Goal: Task Accomplishment & Management: Use online tool/utility

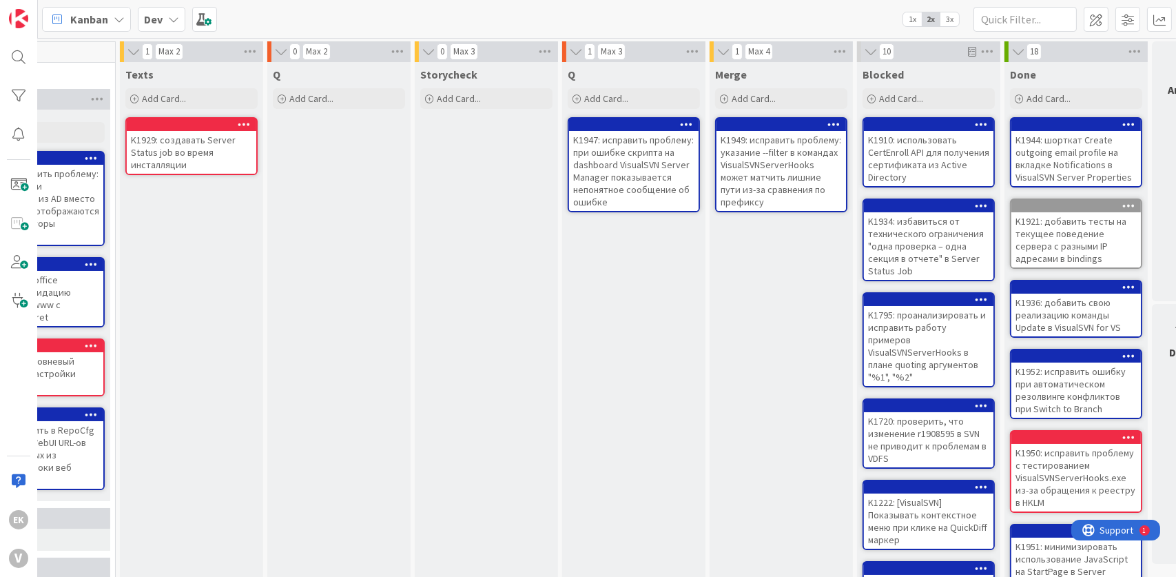
scroll to position [0, 410]
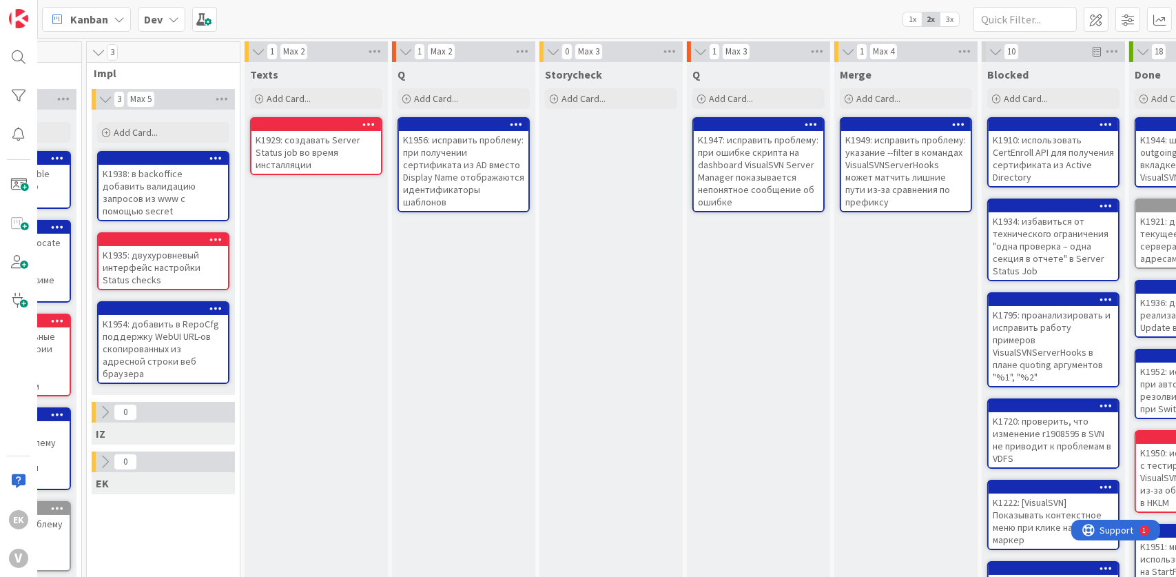
drag, startPoint x: 552, startPoint y: 394, endPoint x: 472, endPoint y: 356, distance: 88.5
click at [472, 356] on div "Q Add Card... K1956: исправить проблему: при получении сертификата из AD вместо…" at bounding box center [463, 506] width 143 height 889
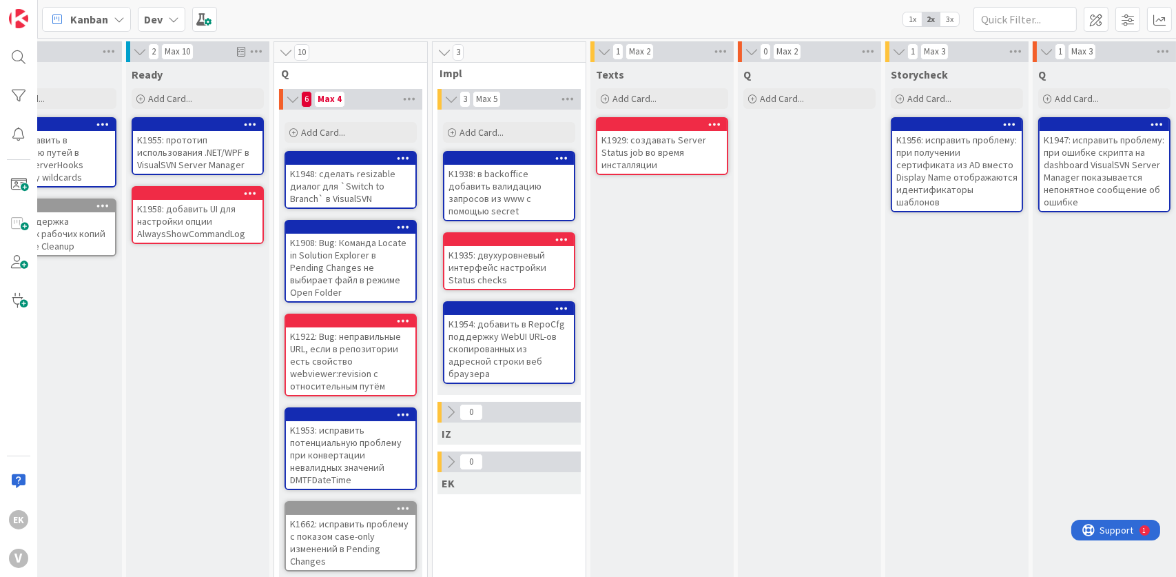
scroll to position [0, 190]
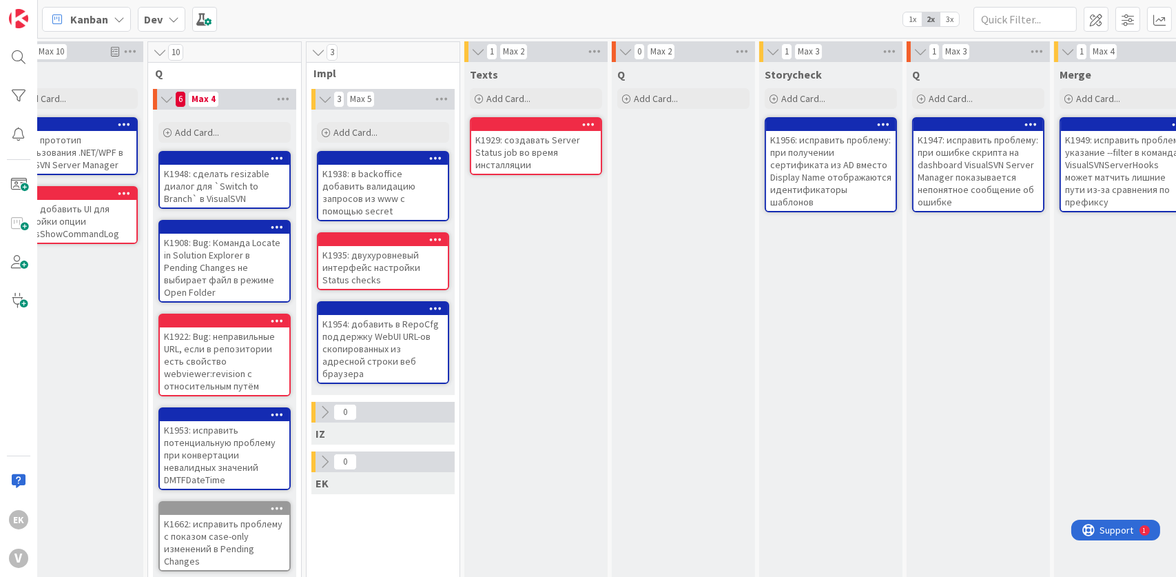
drag, startPoint x: 593, startPoint y: 296, endPoint x: 546, endPoint y: 271, distance: 53.4
click at [546, 271] on div "Texts Add Card... K1929: создавать Server Status job во время инсталляции" at bounding box center [535, 506] width 143 height 889
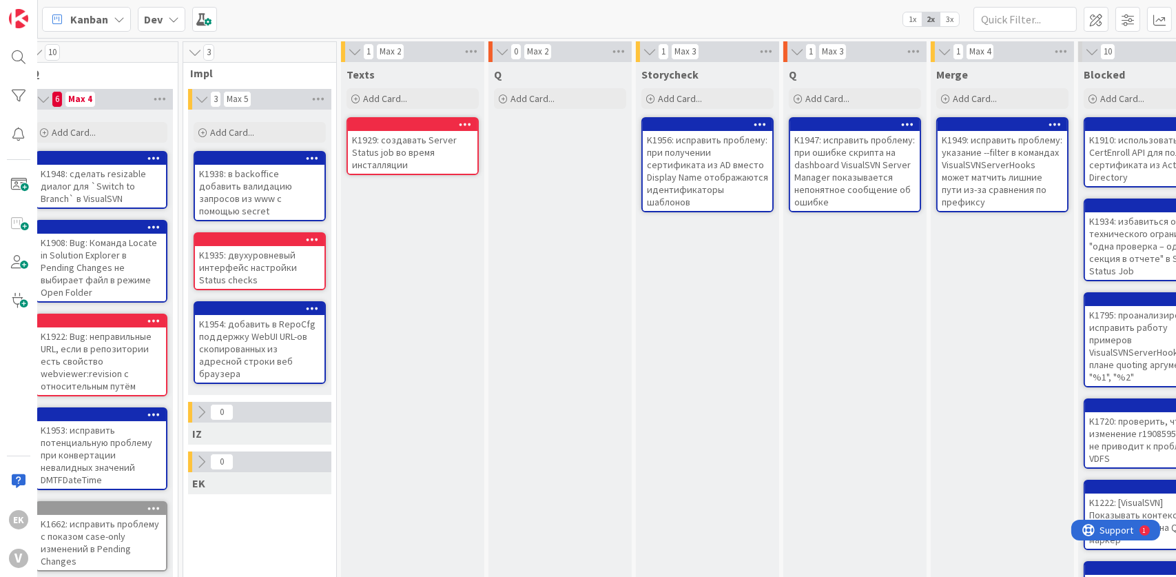
scroll to position [0, 218]
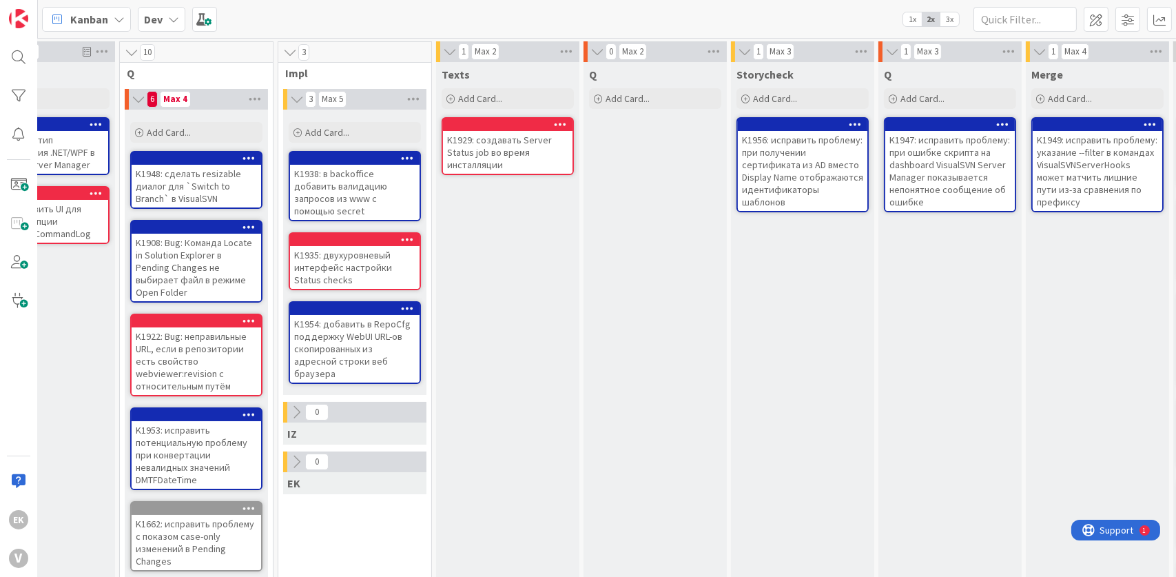
drag, startPoint x: 586, startPoint y: 328, endPoint x: 521, endPoint y: 280, distance: 80.8
click at [521, 280] on div "Texts Add Card... K1929: создавать Server Status job во время инсталляции" at bounding box center [507, 506] width 143 height 889
drag, startPoint x: 539, startPoint y: 316, endPoint x: 498, endPoint y: 259, distance: 70.0
click at [498, 259] on div "Texts Add Card... K1929: создавать Server Status job во время инсталляции" at bounding box center [507, 506] width 143 height 889
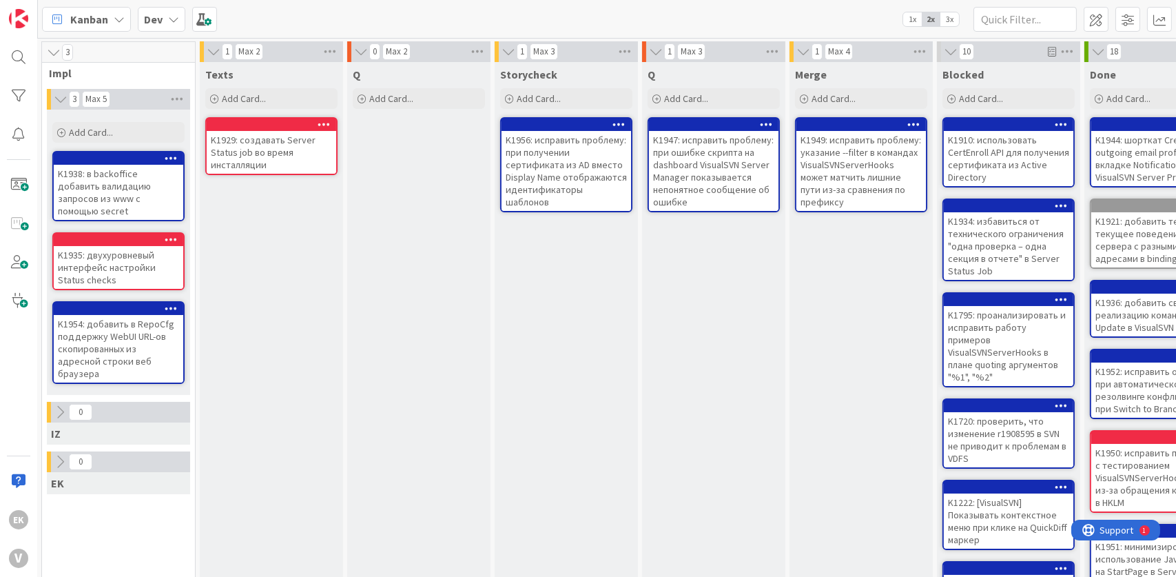
scroll to position [0, 484]
